Goal: Transaction & Acquisition: Download file/media

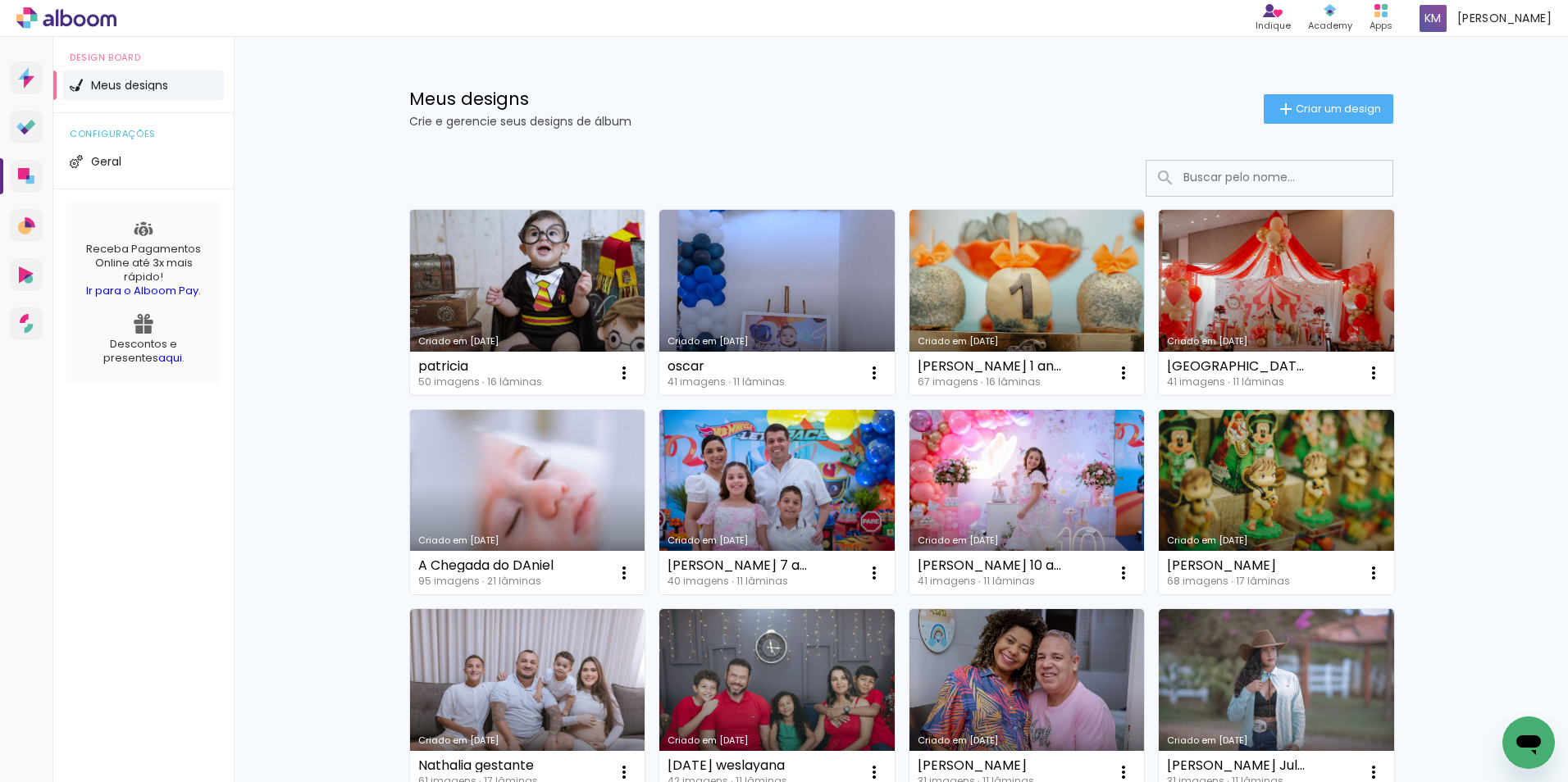
click at [538, 310] on link "Criado em [DATE]" at bounding box center [527, 303] width 236 height 186
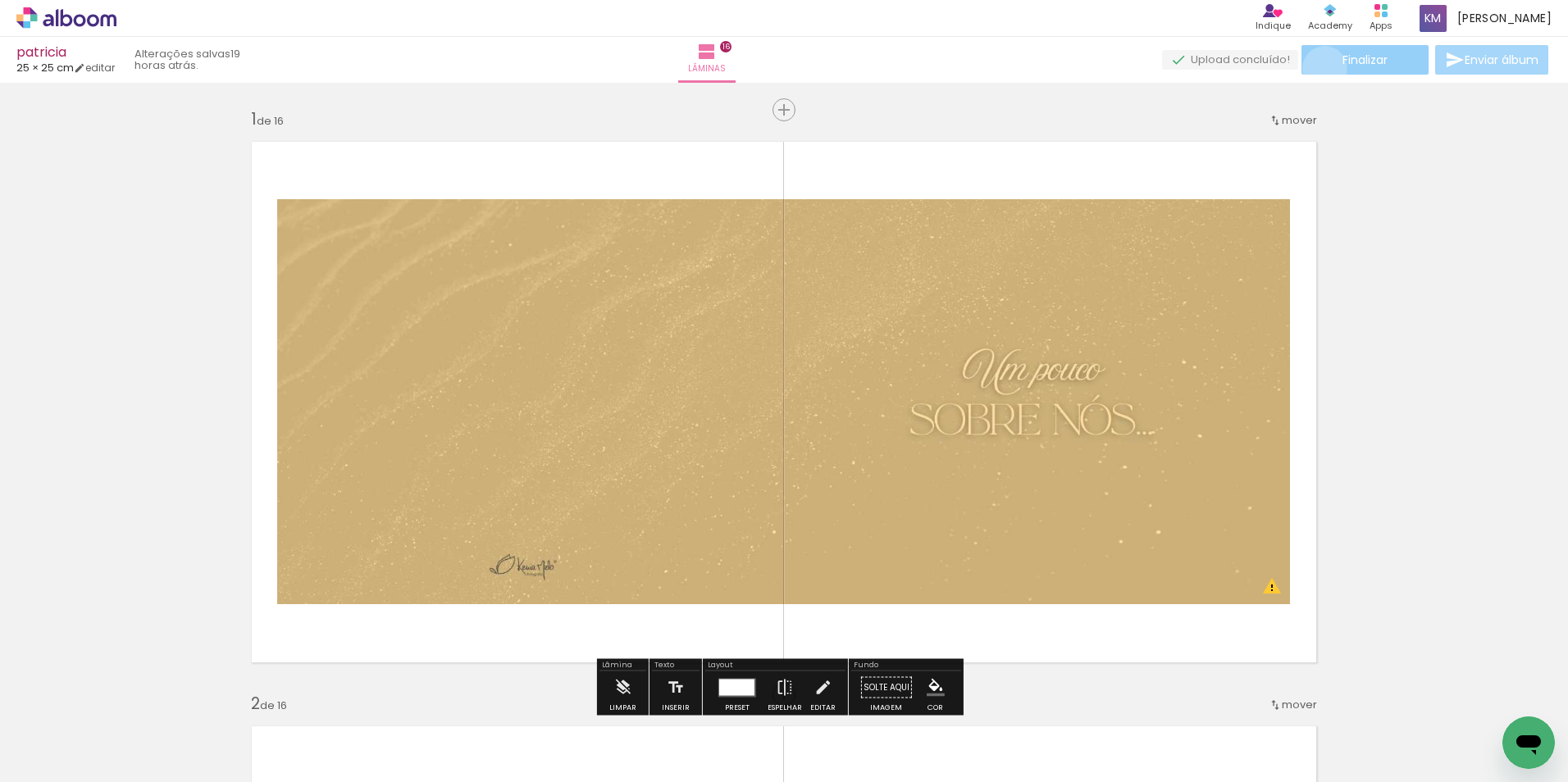
click at [1318, 68] on paper-button "Finalizar" at bounding box center [1364, 60] width 127 height 30
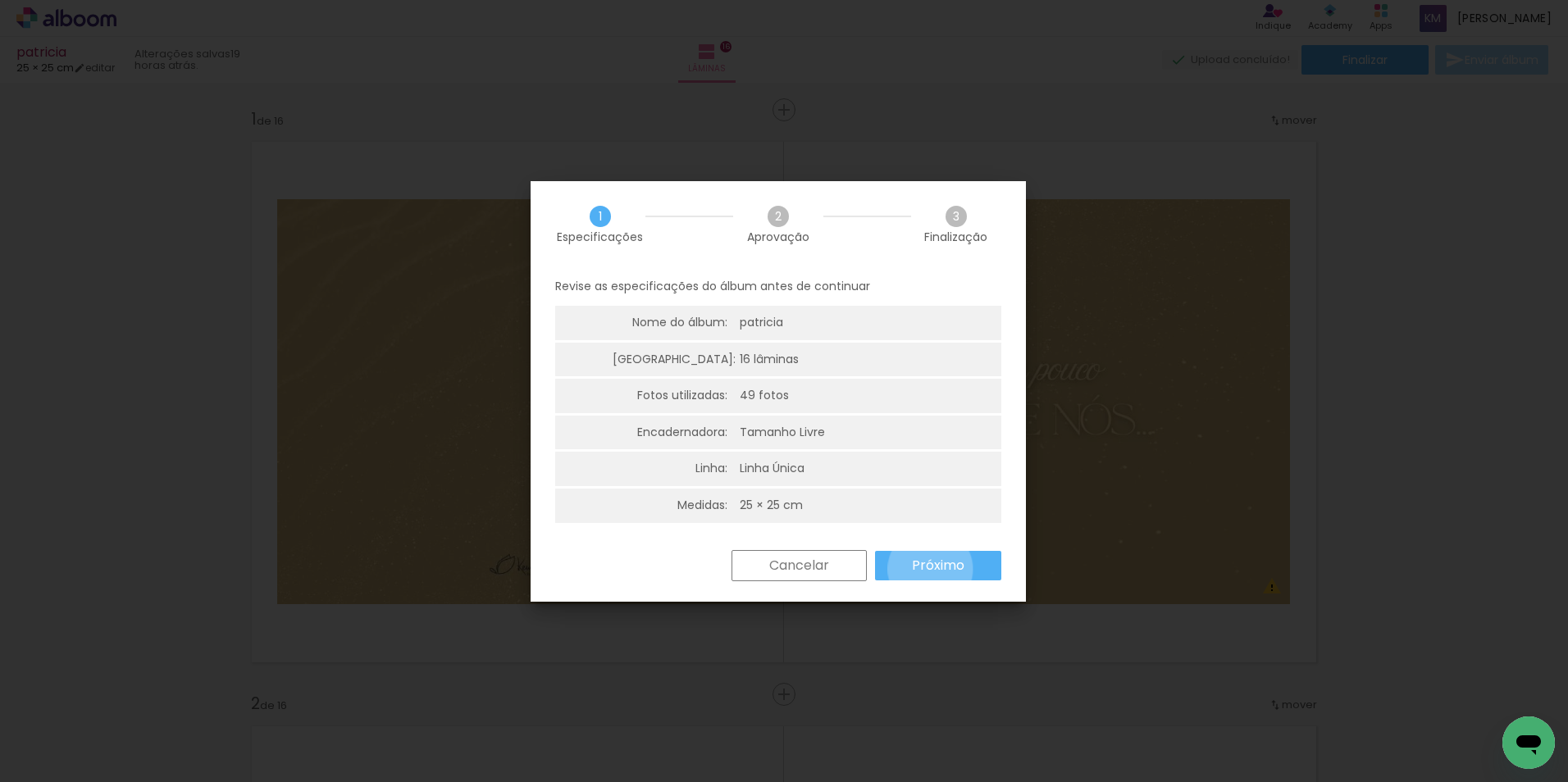
click at [0, 0] on slot "Próximo" at bounding box center [0, 0] width 0 height 0
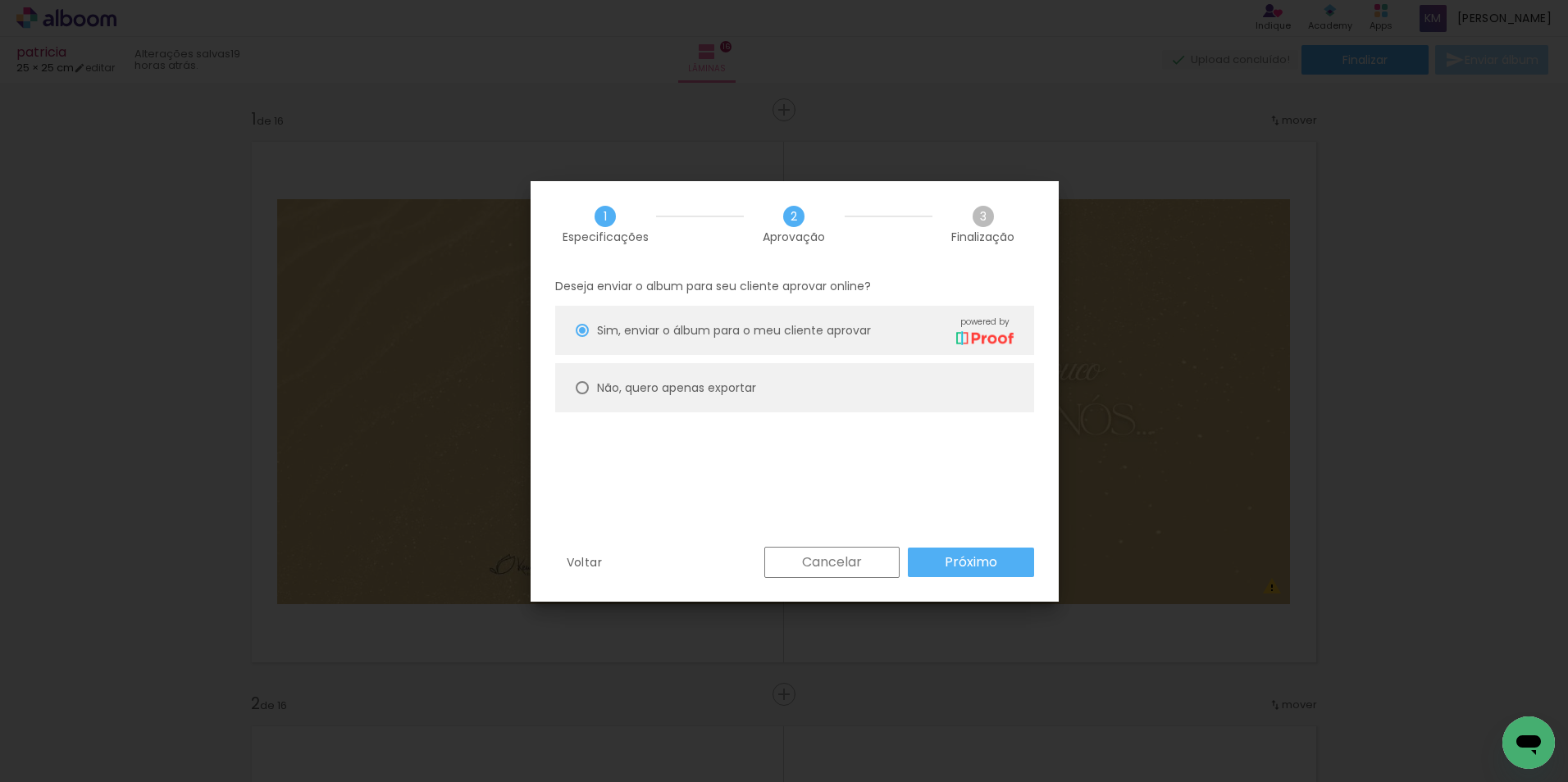
click at [715, 374] on paper-radio-button "Não, quero apenas exportar" at bounding box center [794, 388] width 479 height 49
type paper-radio-button "on"
click at [0, 0] on slot "Próximo" at bounding box center [0, 0] width 0 height 0
type input "Alta, 300 DPI"
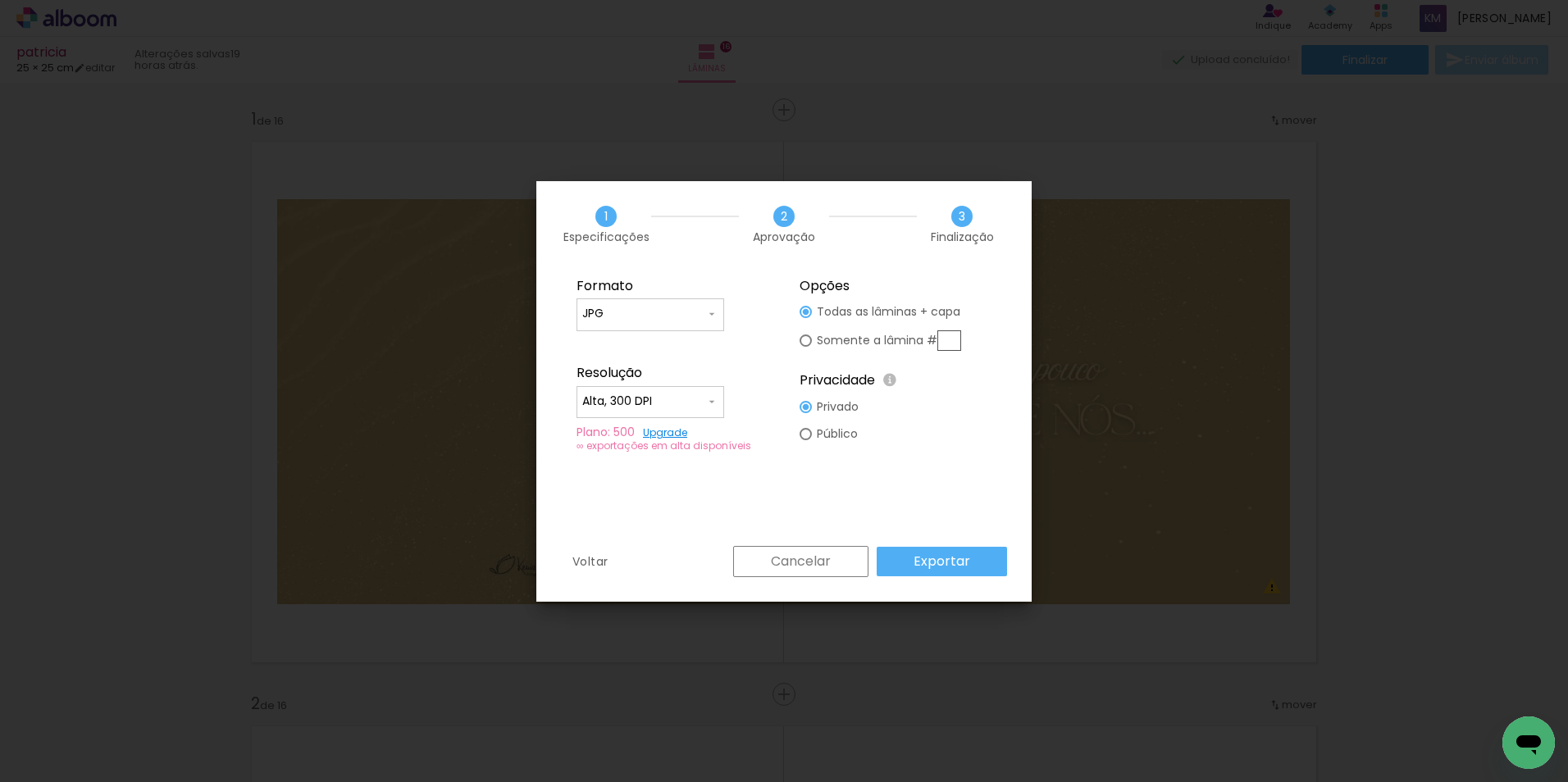
click at [0, 0] on slot "Exportar" at bounding box center [0, 0] width 0 height 0
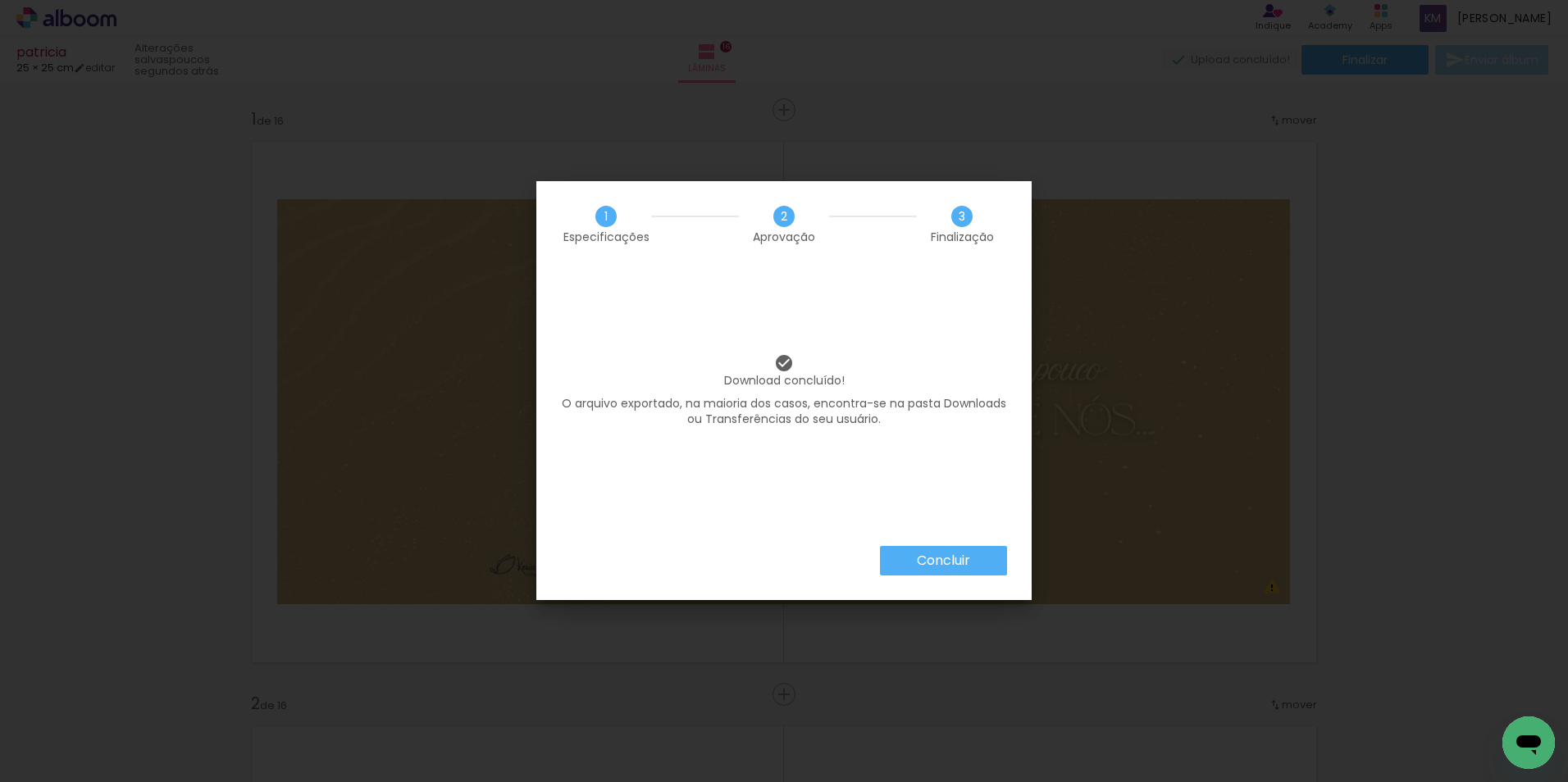
click at [0, 0] on slot "Concluir" at bounding box center [0, 0] width 0 height 0
